Goal: Transaction & Acquisition: Book appointment/travel/reservation

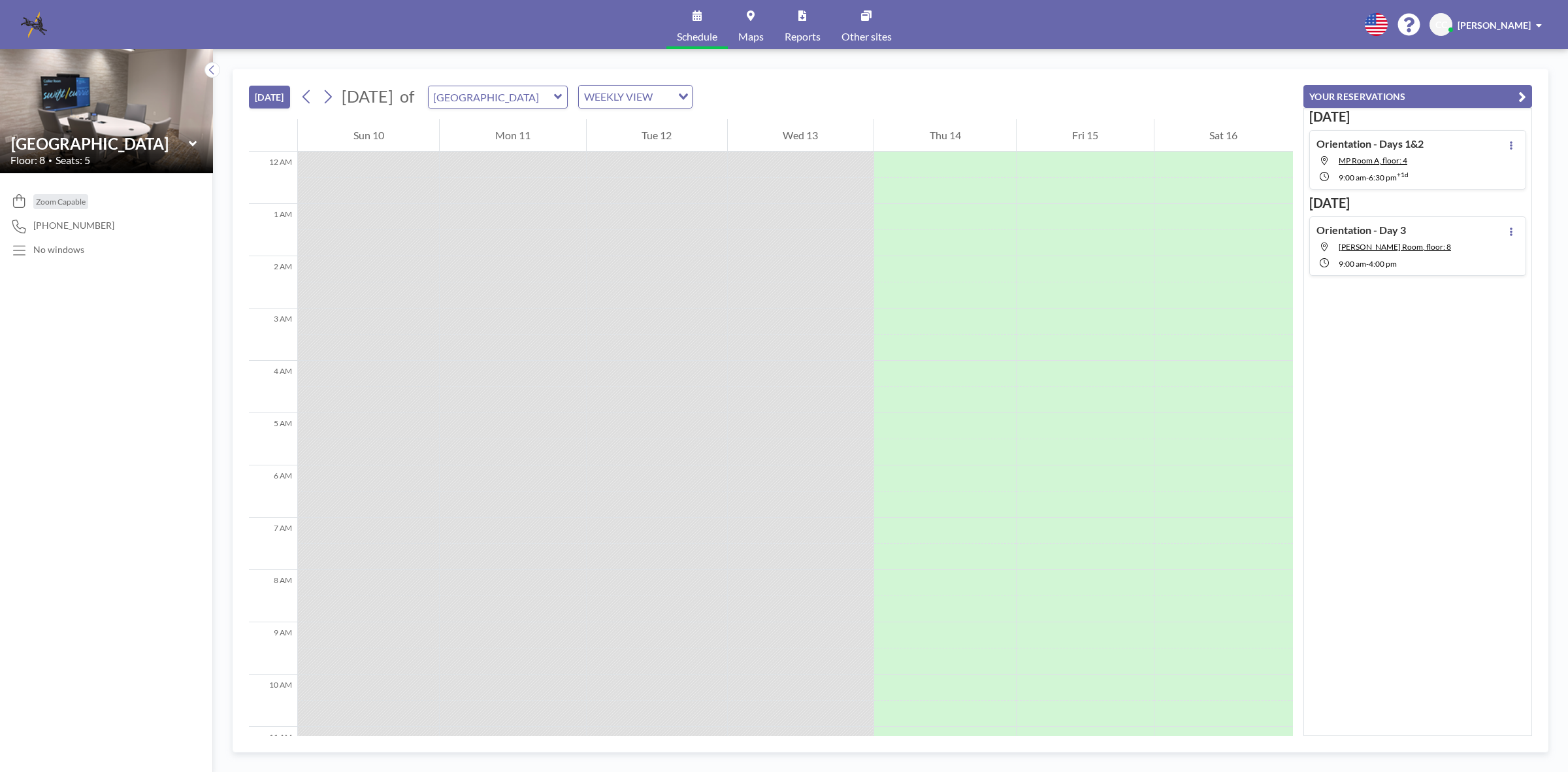
scroll to position [680, 0]
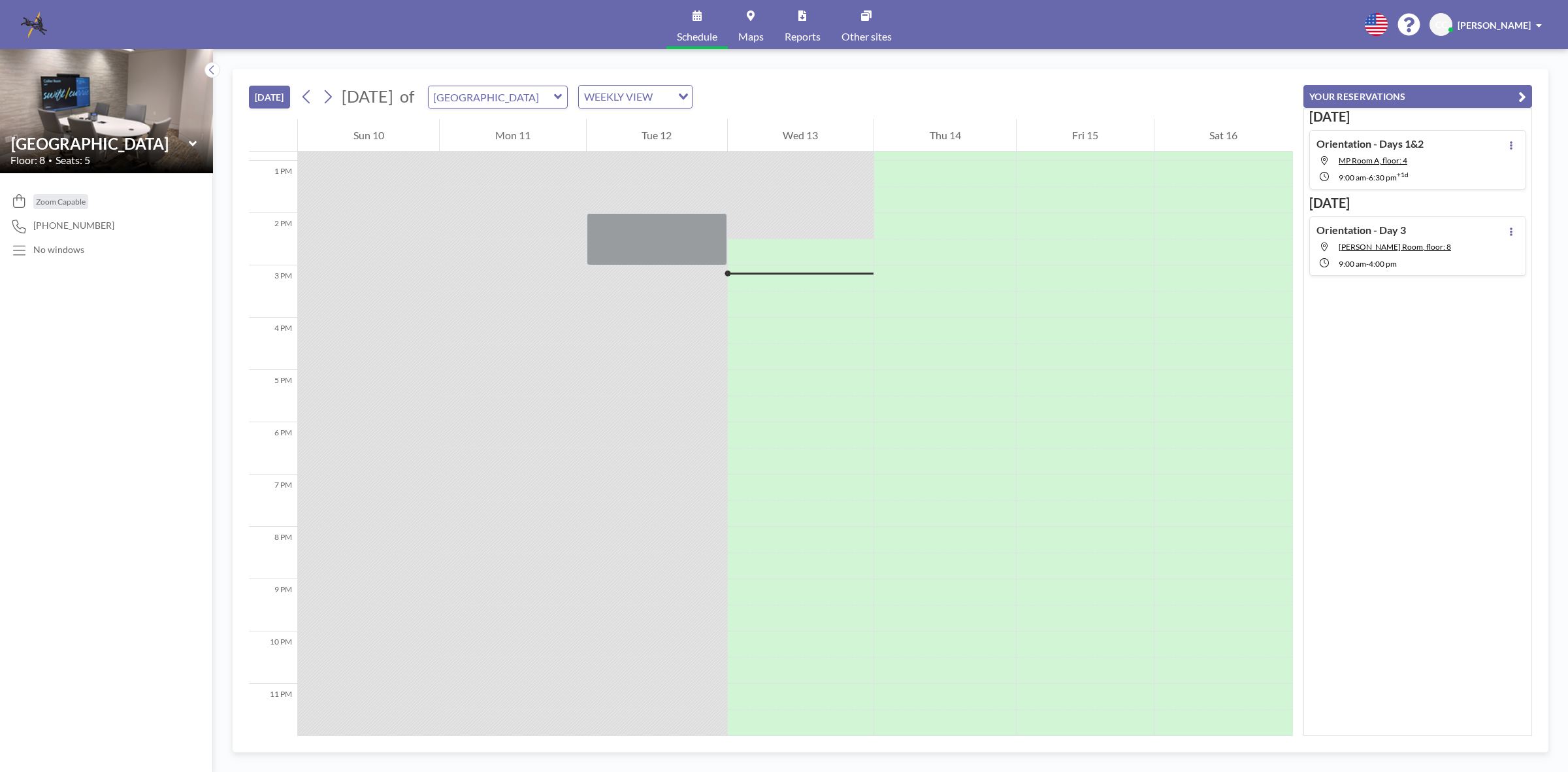
click at [562, 95] on icon at bounding box center [558, 97] width 9 height 13
type input "MP Room A"
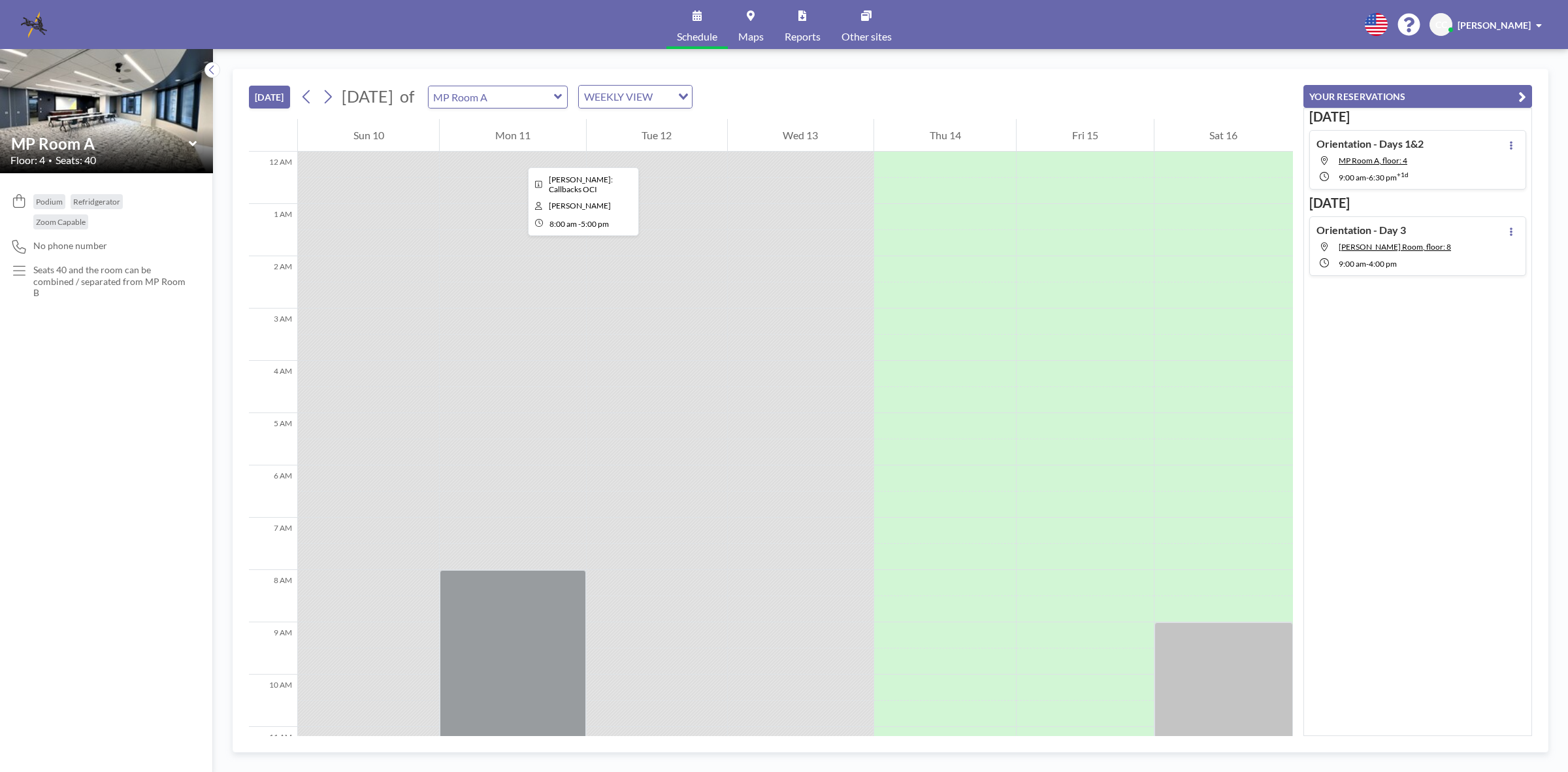
scroll to position [680, 0]
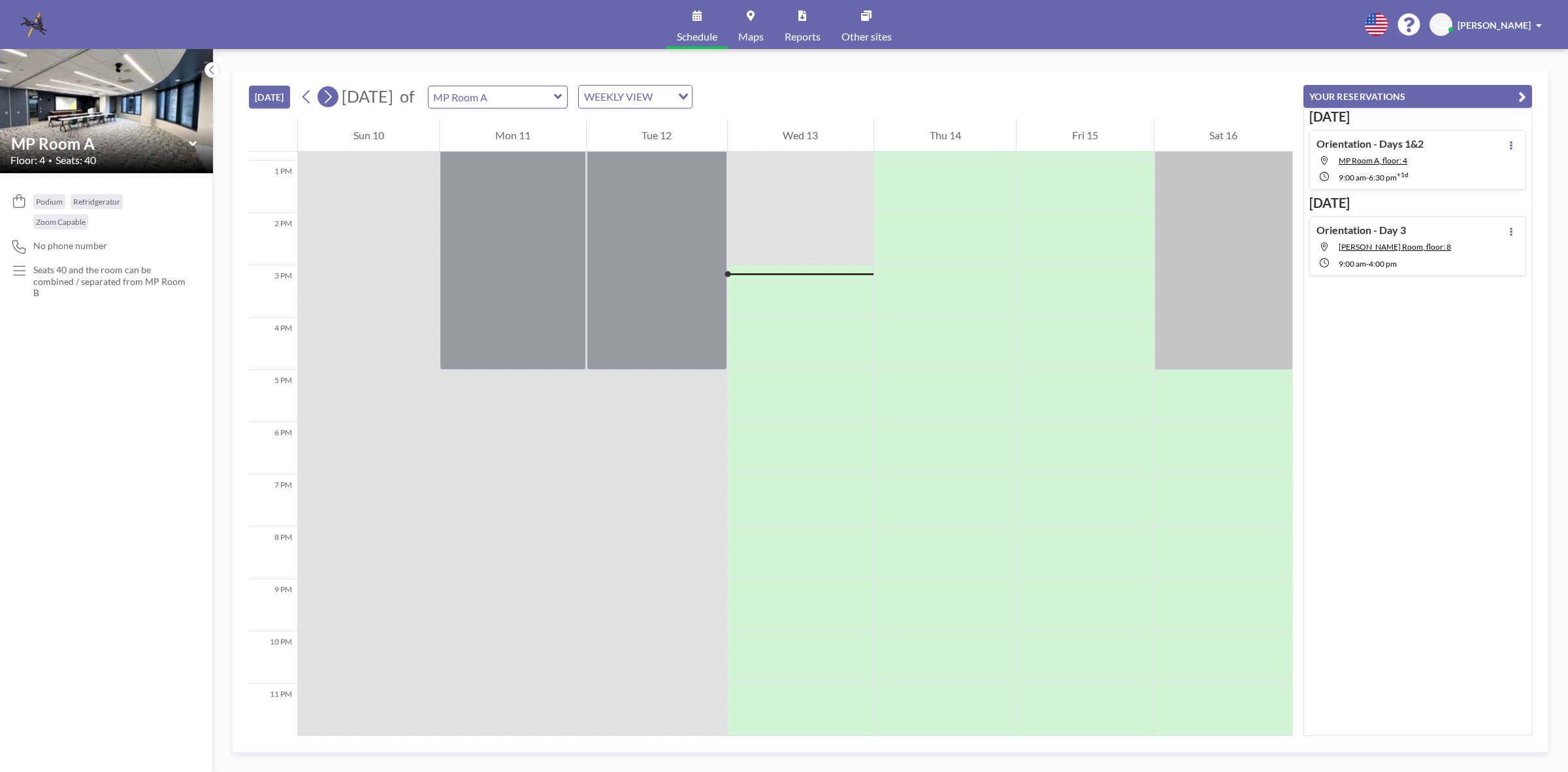
click at [334, 99] on icon at bounding box center [327, 97] width 12 height 20
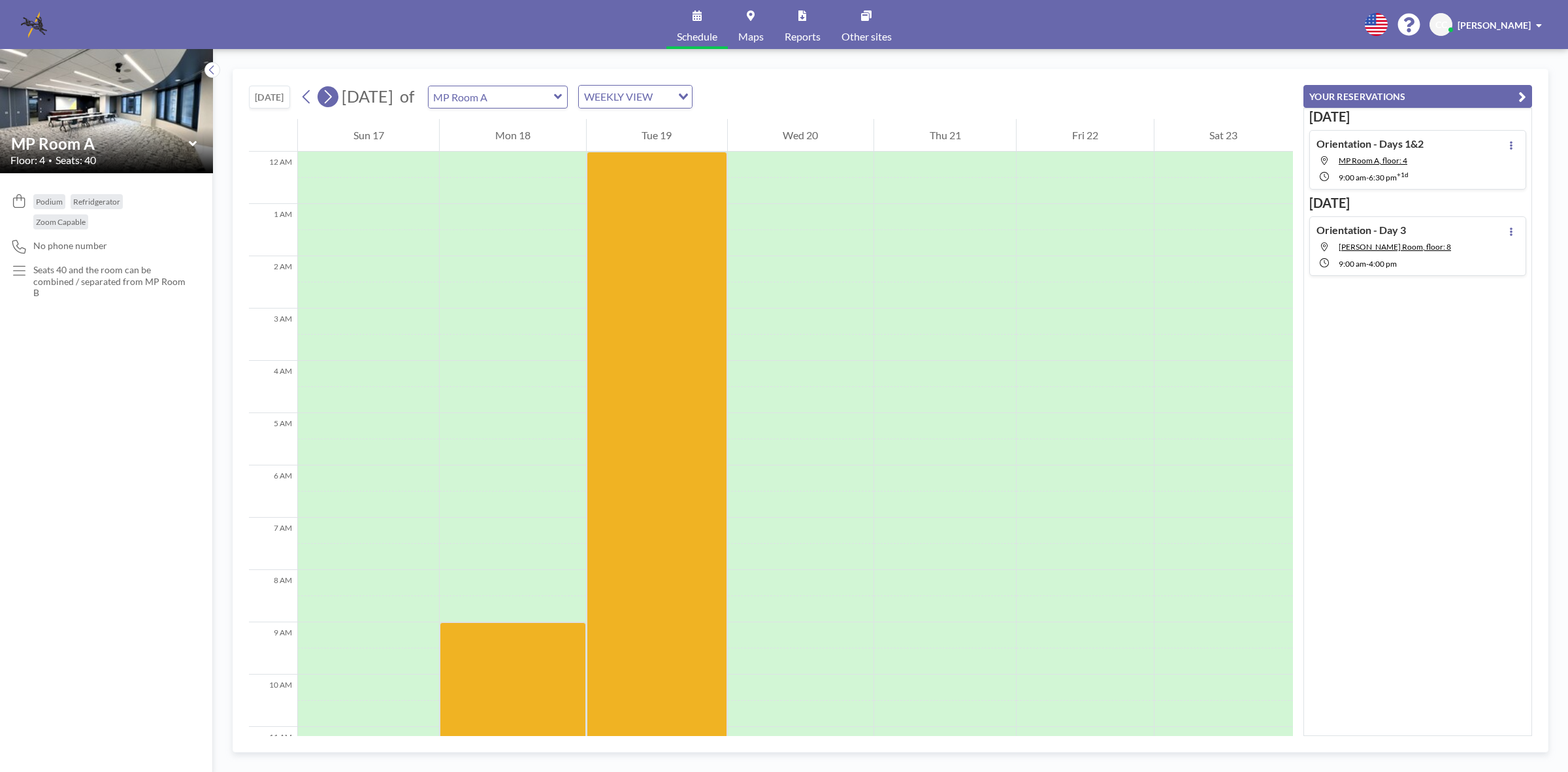
scroll to position [392, 0]
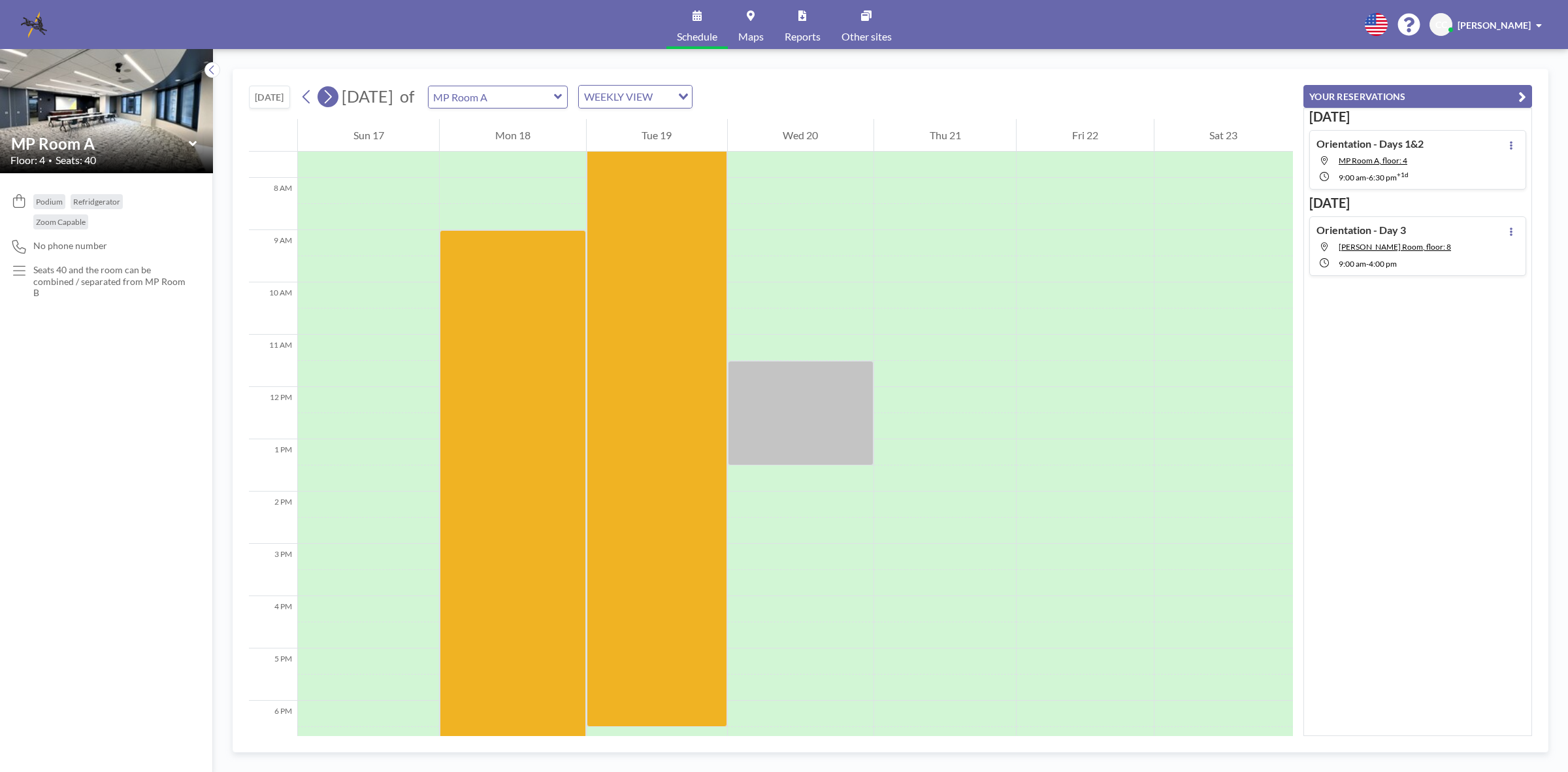
click at [334, 99] on icon at bounding box center [327, 97] width 12 height 20
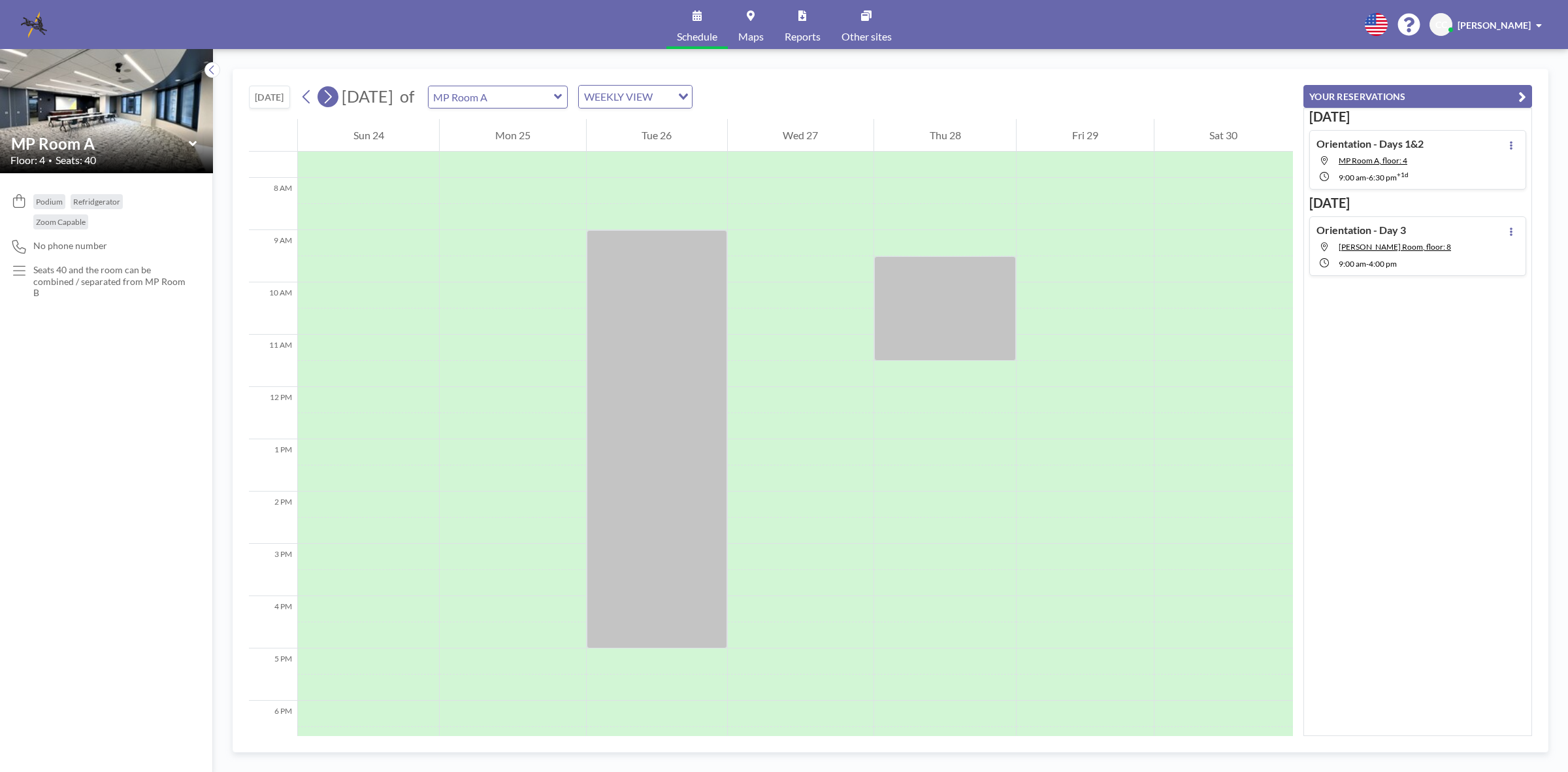
click at [334, 99] on icon at bounding box center [327, 97] width 12 height 20
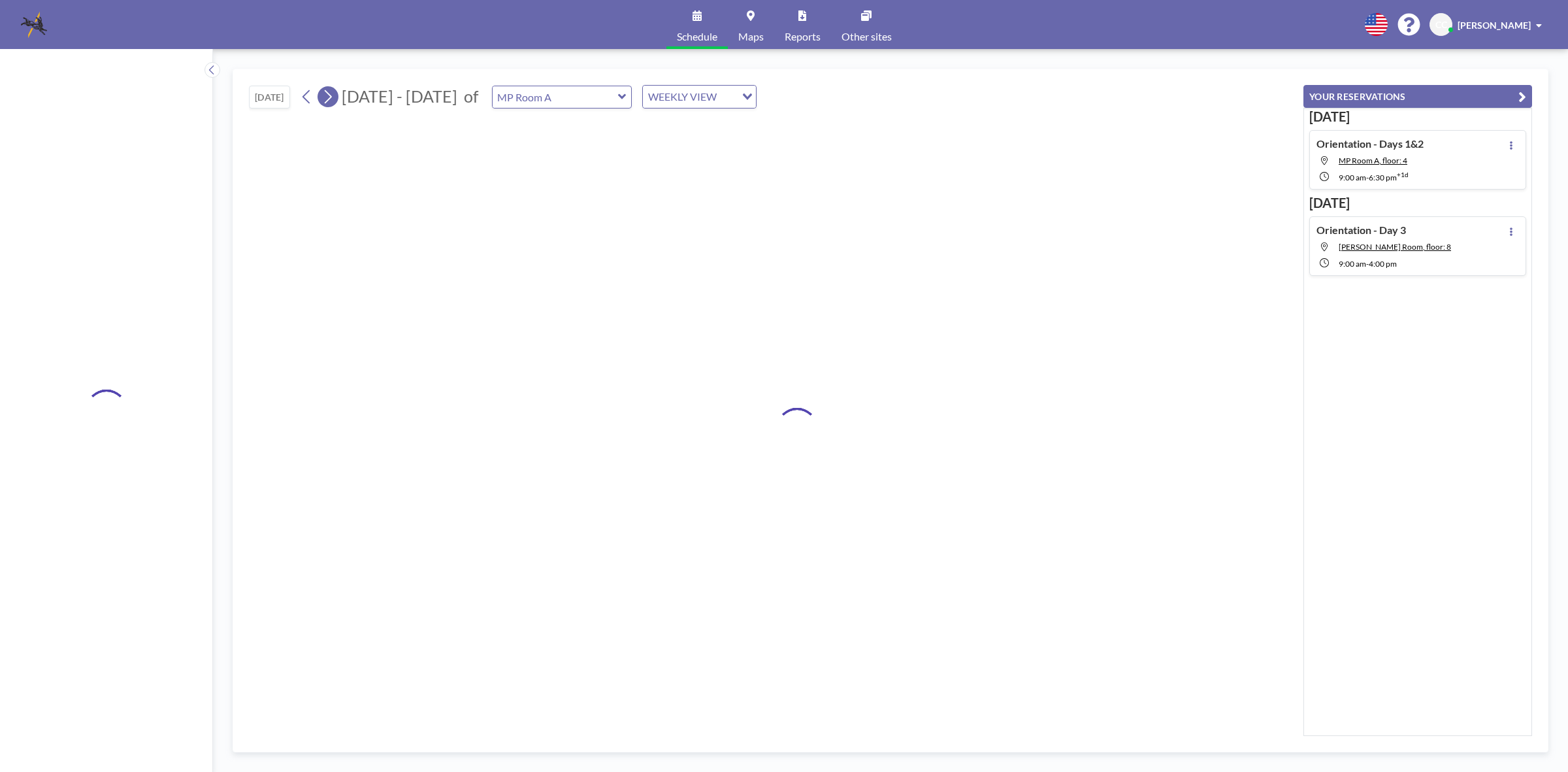
click at [334, 99] on icon at bounding box center [327, 97] width 12 height 20
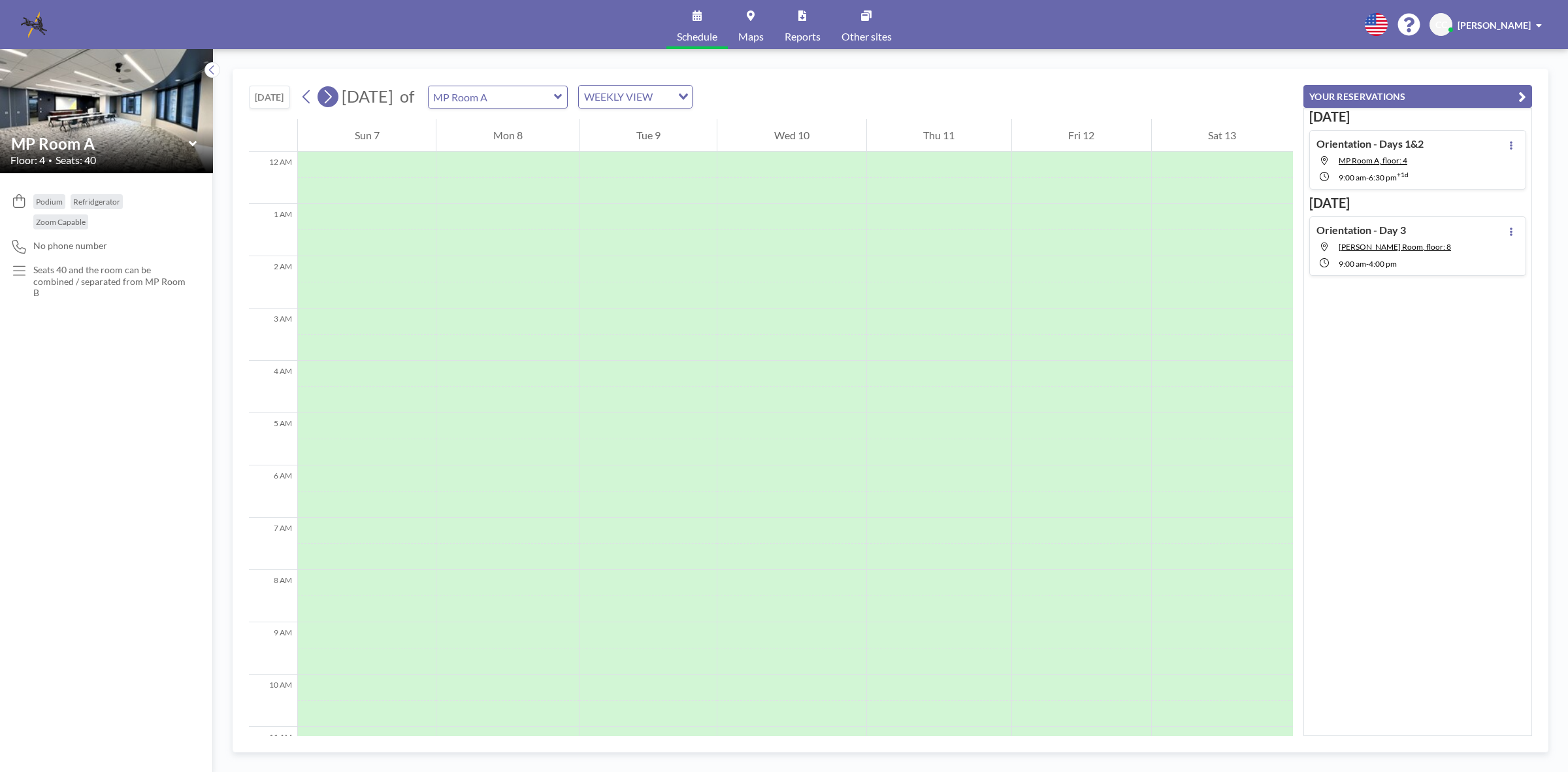
click at [334, 99] on icon at bounding box center [327, 97] width 12 height 20
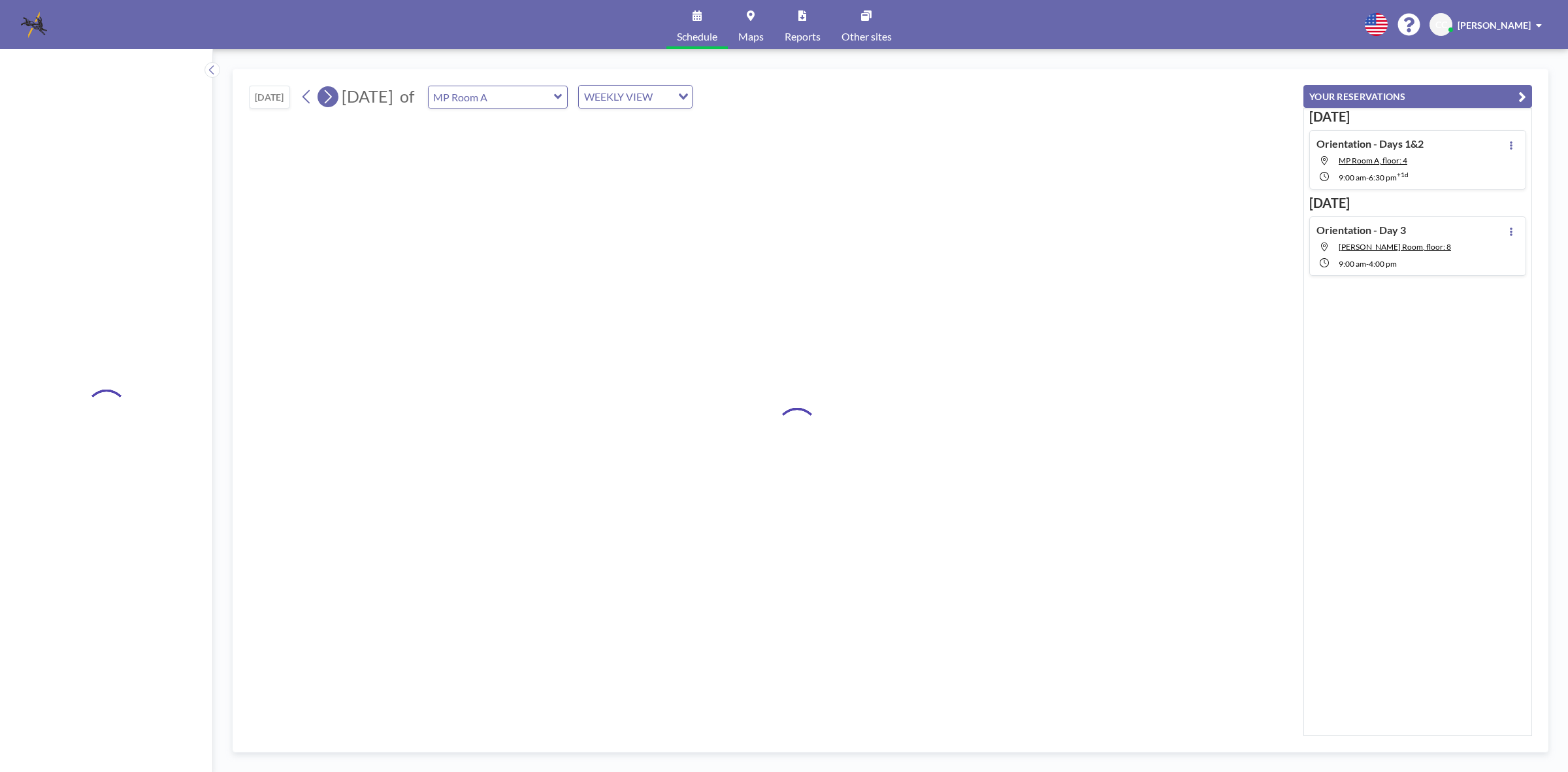
click at [334, 99] on icon at bounding box center [327, 97] width 12 height 20
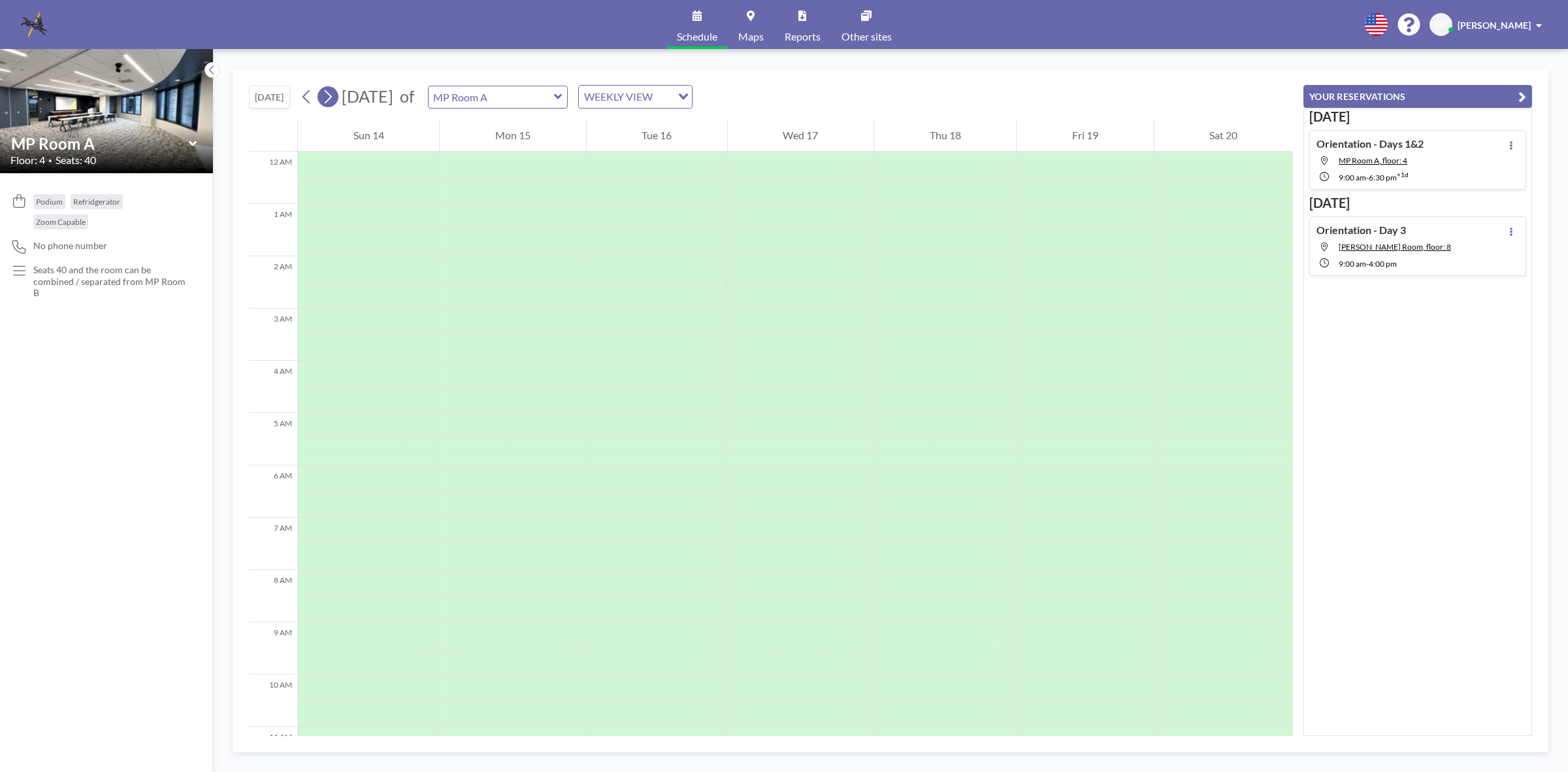
click at [334, 99] on icon at bounding box center [327, 97] width 12 height 20
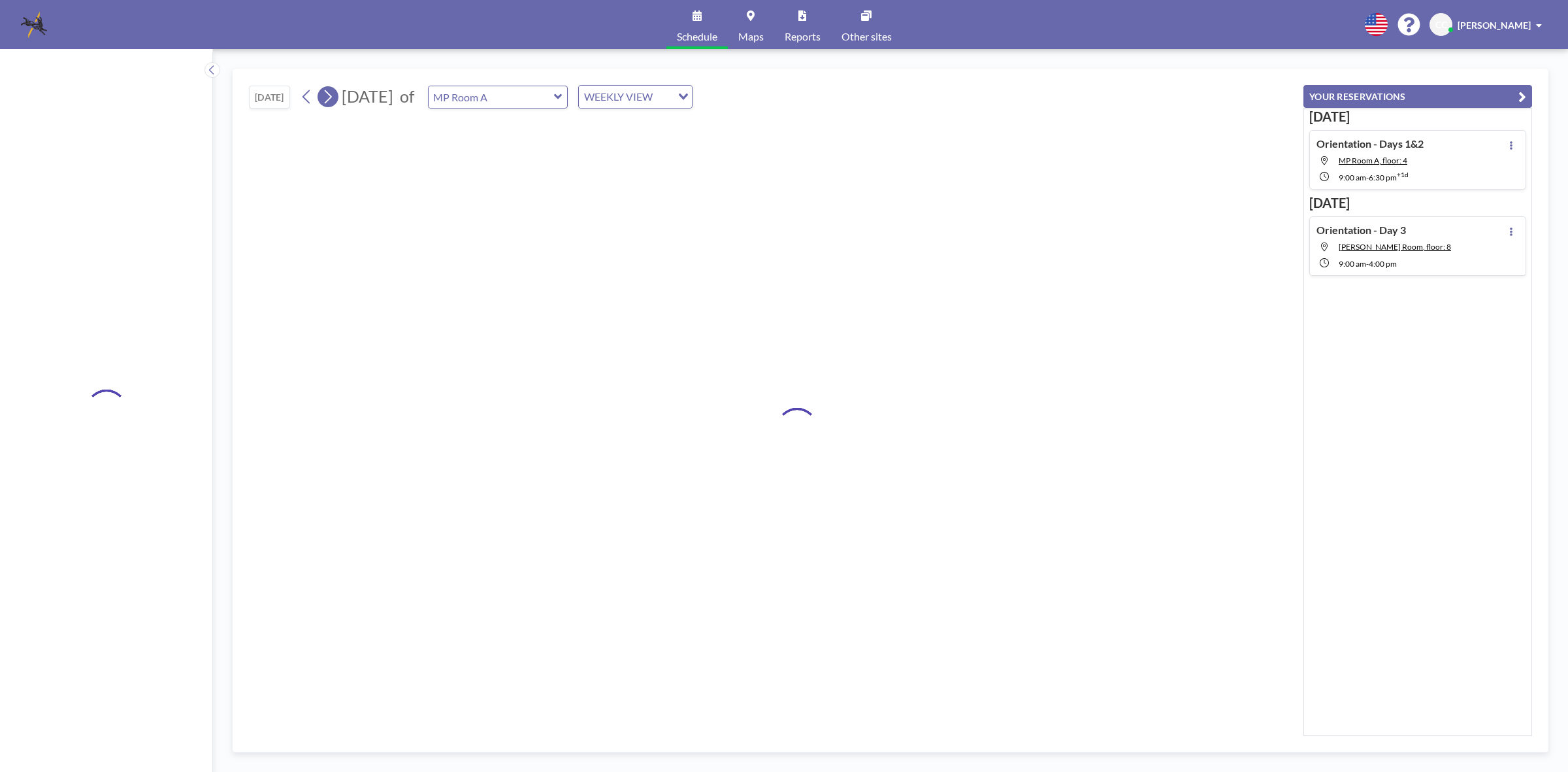
click at [334, 99] on icon at bounding box center [327, 97] width 12 height 20
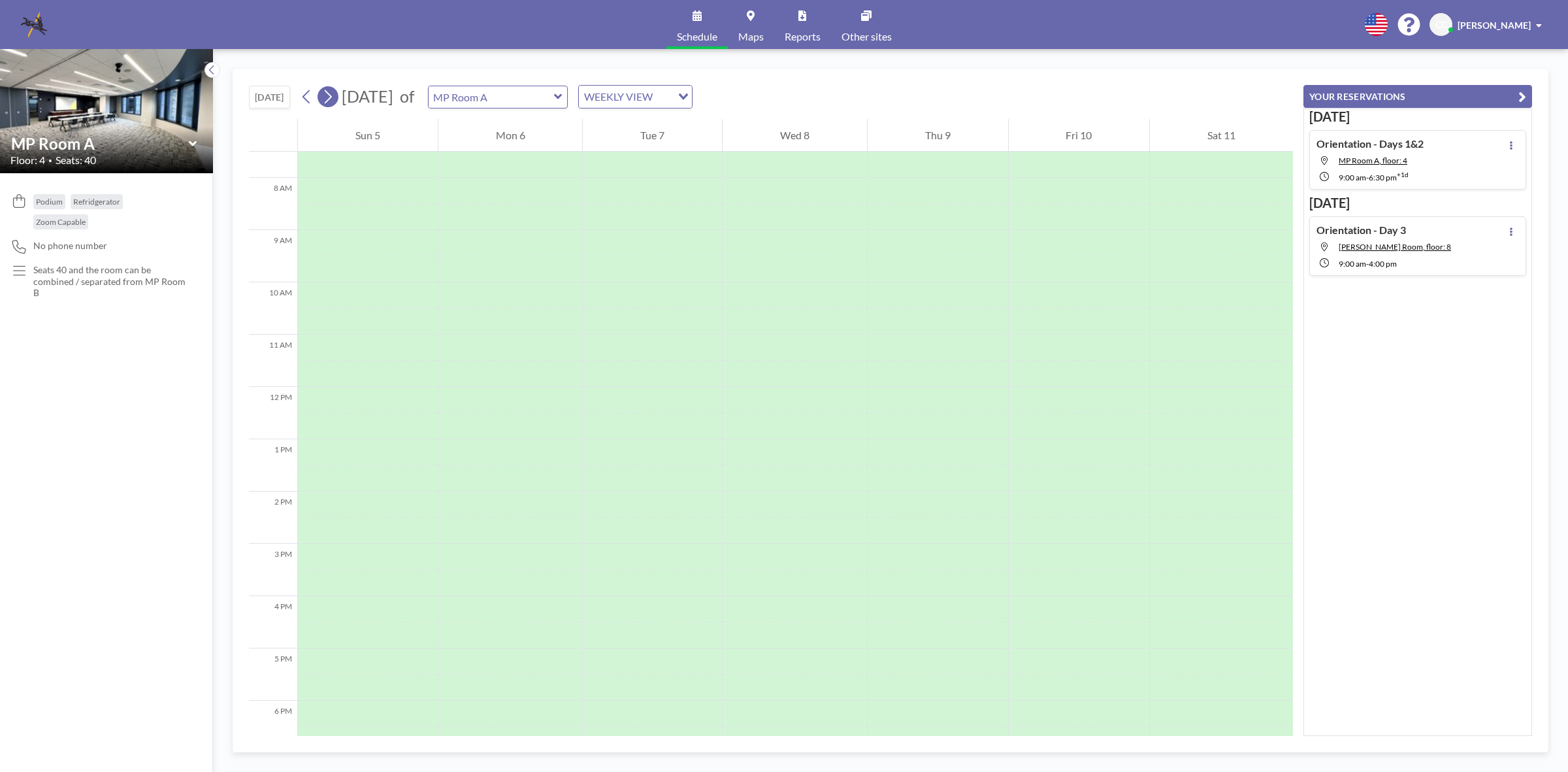
click at [334, 99] on icon at bounding box center [327, 97] width 12 height 20
click at [782, 400] on div at bounding box center [801, 400] width 146 height 26
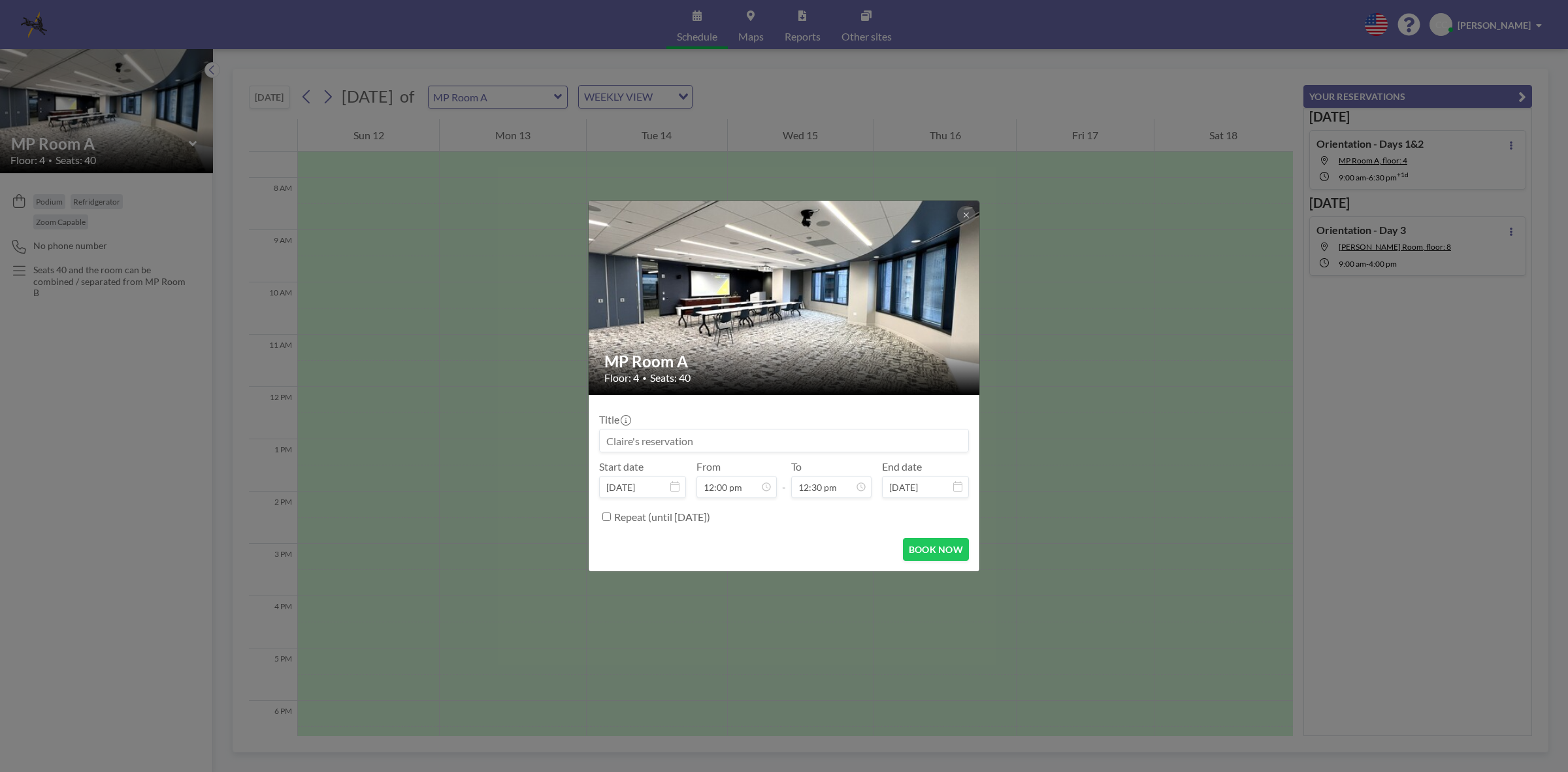
click at [745, 438] on input at bounding box center [784, 440] width 369 height 22
type input "F"
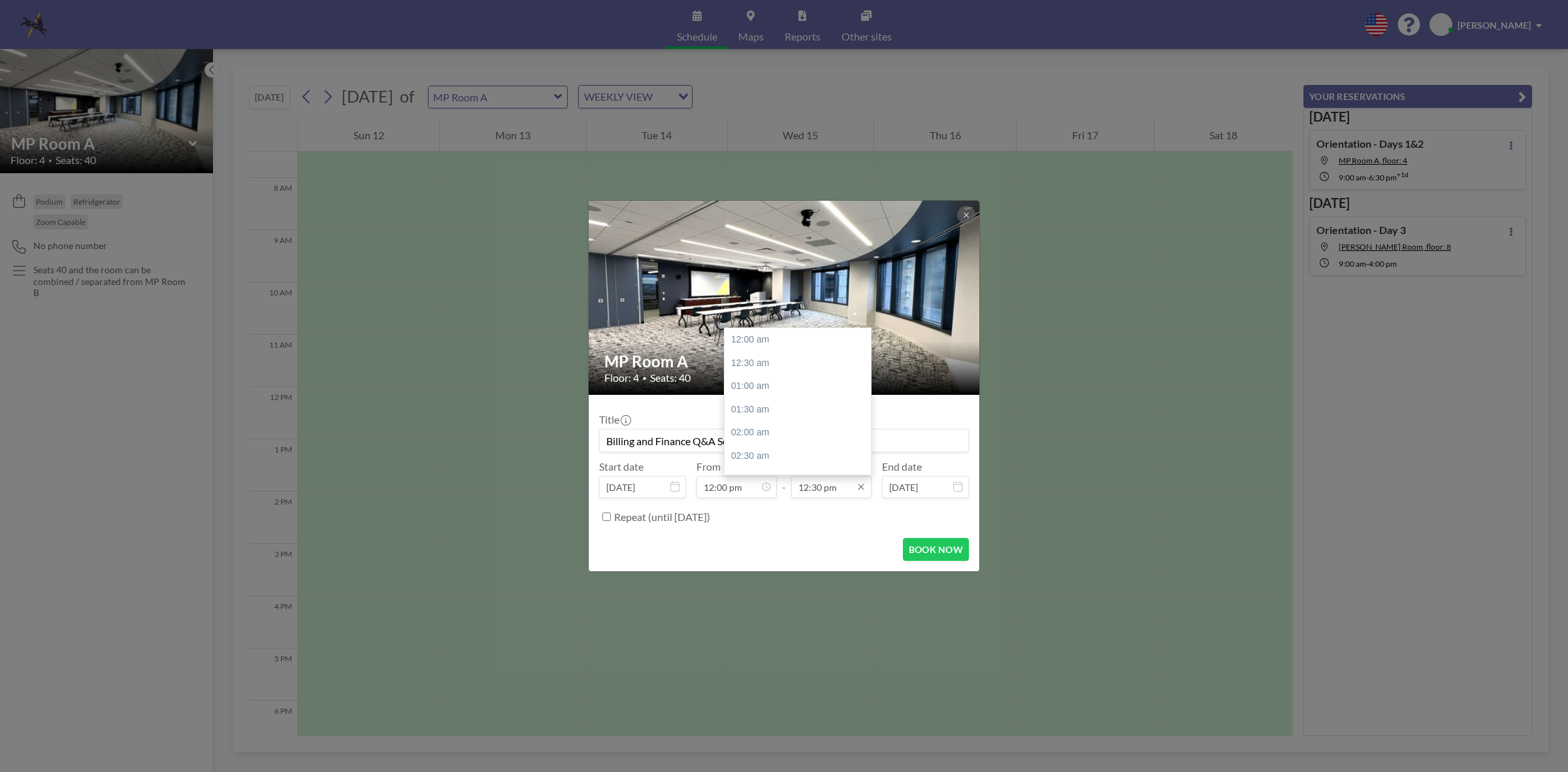
scroll to position [581, 0]
type input "Billing and Finance Q&A Session"
click at [759, 361] on div "01:00 pm" at bounding box center [801, 364] width 154 height 24
type input "01:00 pm"
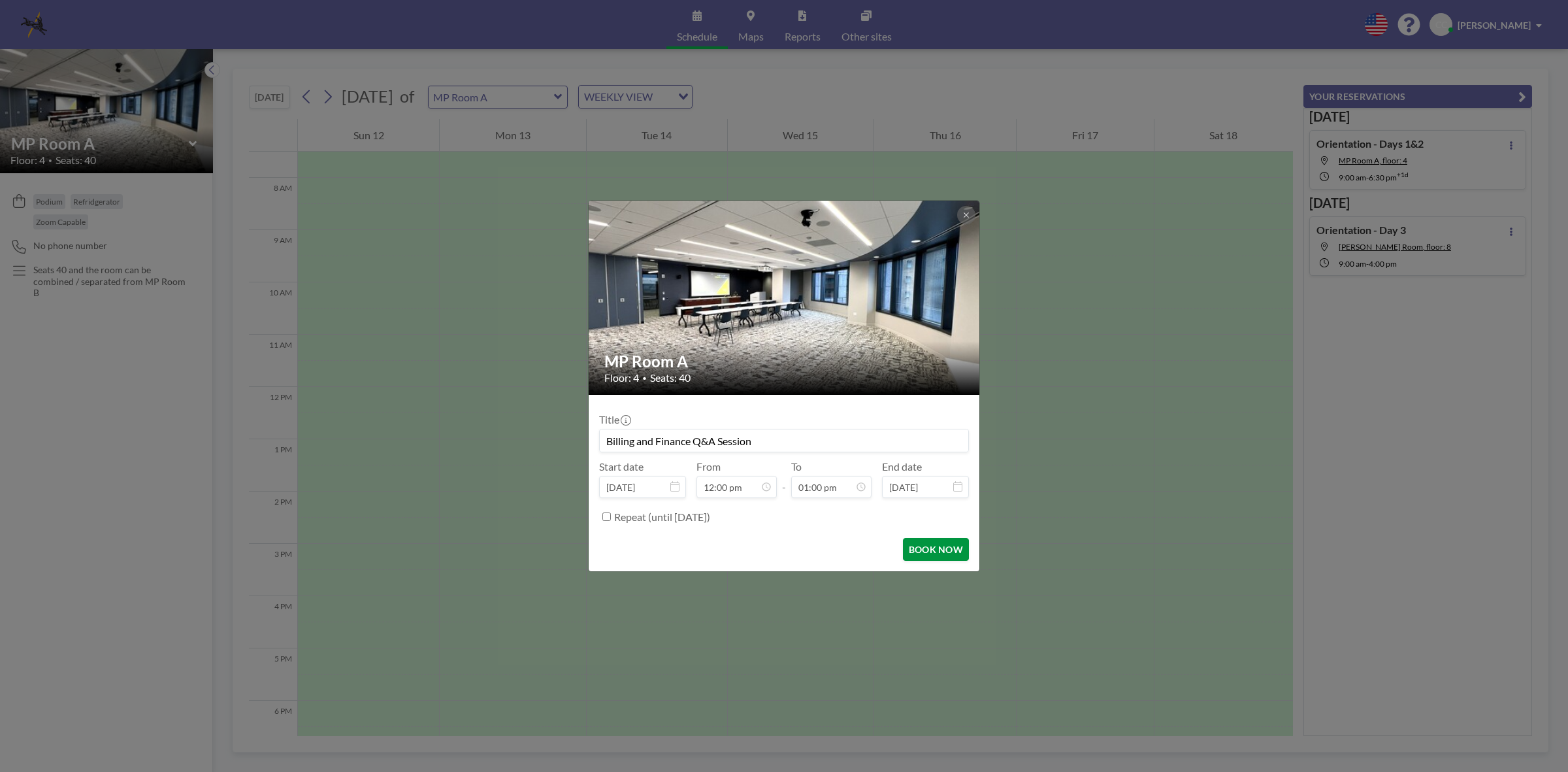
click at [934, 547] on button "BOOK NOW" at bounding box center [936, 550] width 66 height 23
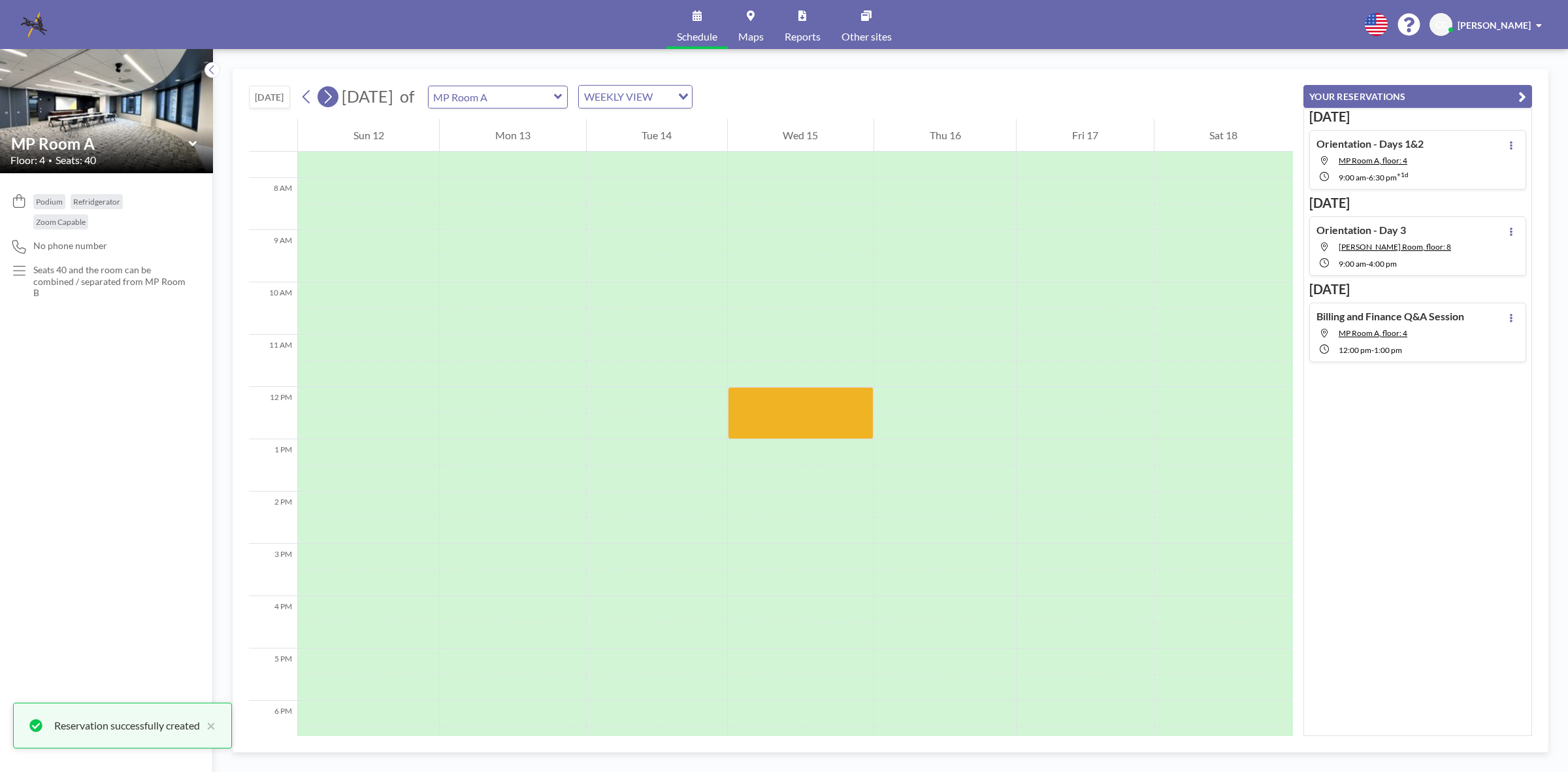
click at [325, 103] on icon at bounding box center [327, 97] width 12 height 20
